Goal: Information Seeking & Learning: Find specific fact

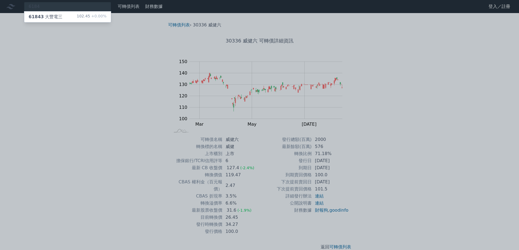
type input "6184"
click at [73, 14] on div "61843 大豐電三 102.45 +0.00%" at bounding box center [67, 16] width 87 height 11
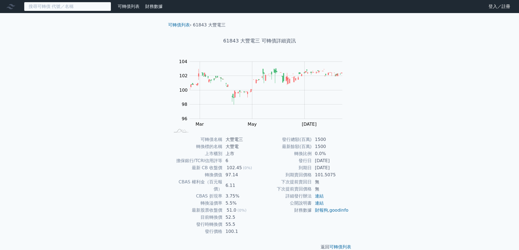
click at [39, 4] on input at bounding box center [67, 6] width 87 height 9
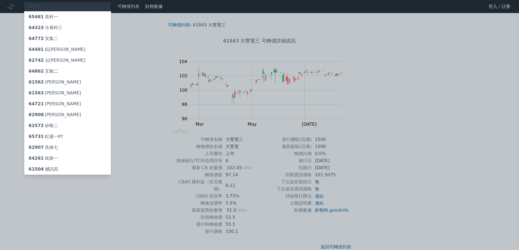
click at [47, 8] on div at bounding box center [259, 125] width 519 height 250
click at [55, 9] on div "6184 65481 長科一 64323 今展科三 64772 安集二 64491 鈺邦一 62742 台燿二 64862 互動二 61562 [PERSON…" at bounding box center [67, 6] width 87 height 9
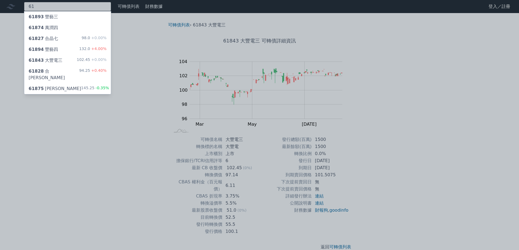
type input "6"
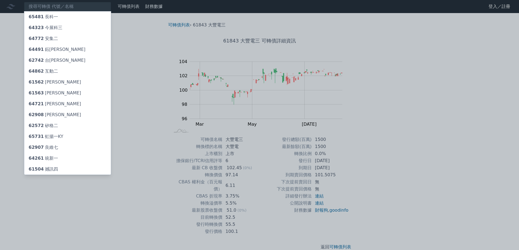
click at [400, 140] on div at bounding box center [259, 125] width 519 height 250
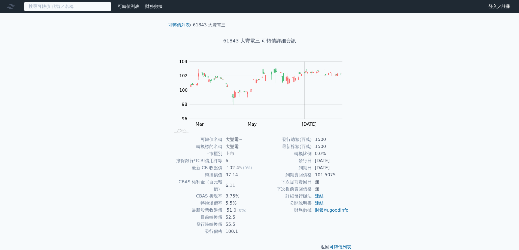
click at [66, 6] on input at bounding box center [67, 6] width 87 height 9
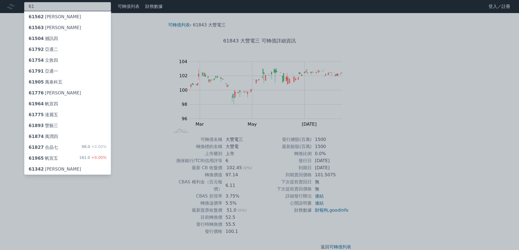
type input "61"
click at [97, 30] on div "61563 [PERSON_NAME]" at bounding box center [67, 27] width 87 height 11
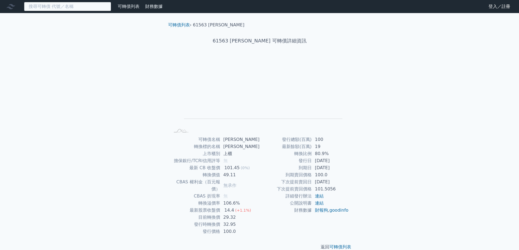
click at [61, 9] on input at bounding box center [67, 6] width 87 height 9
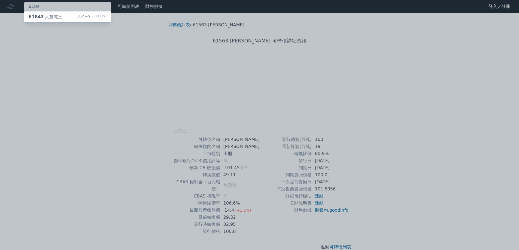
type input "6184"
click at [69, 15] on div "61843 大豐電三 102.45 +0.00%" at bounding box center [67, 16] width 87 height 11
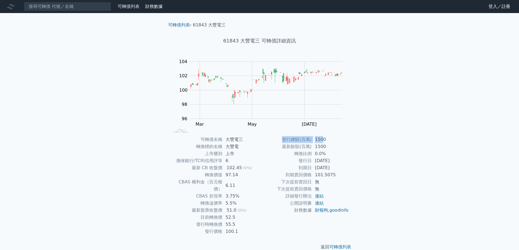
drag, startPoint x: 281, startPoint y: 138, endPoint x: 324, endPoint y: 139, distance: 42.8
click at [324, 139] on tr "發行總額(百萬) 1500" at bounding box center [303, 139] width 89 height 7
drag, startPoint x: 284, startPoint y: 147, endPoint x: 329, endPoint y: 147, distance: 44.9
click at [329, 147] on tr "最新餘額(百萬) 1500" at bounding box center [303, 146] width 89 height 7
drag, startPoint x: 296, startPoint y: 154, endPoint x: 329, endPoint y: 154, distance: 32.7
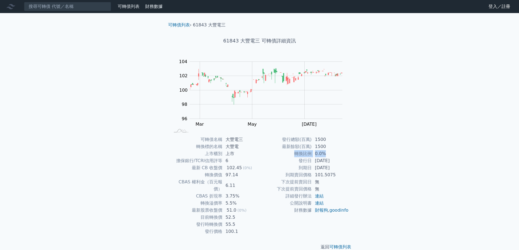
click at [327, 154] on tr "轉換比例 0.0%" at bounding box center [303, 153] width 89 height 7
drag, startPoint x: 299, startPoint y: 160, endPoint x: 340, endPoint y: 162, distance: 40.6
click at [340, 162] on tr "發行日 [DATE]" at bounding box center [303, 160] width 89 height 7
drag, startPoint x: 298, startPoint y: 167, endPoint x: 338, endPoint y: 170, distance: 39.6
click at [338, 170] on tr "到期日 [DATE]" at bounding box center [303, 167] width 89 height 7
